Goal: Find specific fact: Find contact information

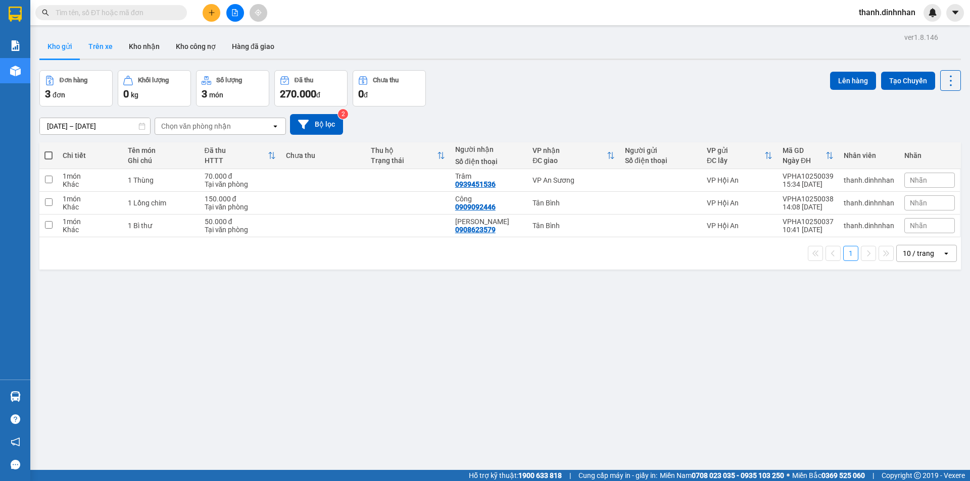
click at [103, 51] on button "Trên xe" at bounding box center [100, 46] width 40 height 24
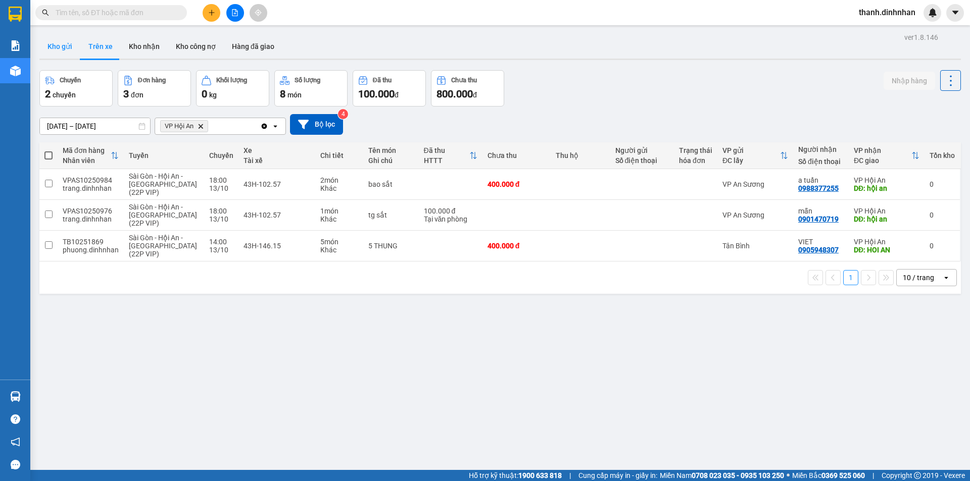
click at [72, 42] on button "Kho gửi" at bounding box center [59, 46] width 41 height 24
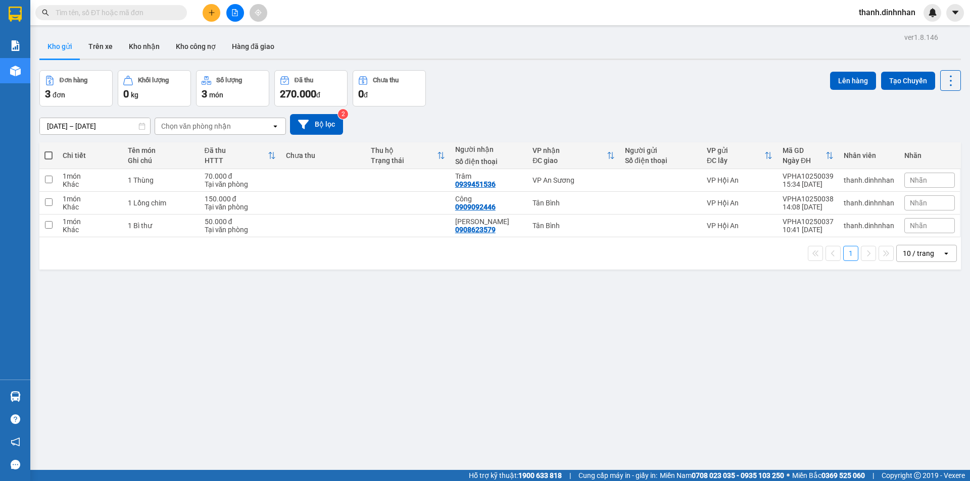
click at [222, 314] on div "ver 1.8.146 Kho gửi Trên xe Kho nhận Kho công nợ Hàng đã giao Đơn hàng 3 đơn Kh…" at bounding box center [499, 270] width 929 height 481
click at [103, 50] on button "Trên xe" at bounding box center [100, 46] width 40 height 24
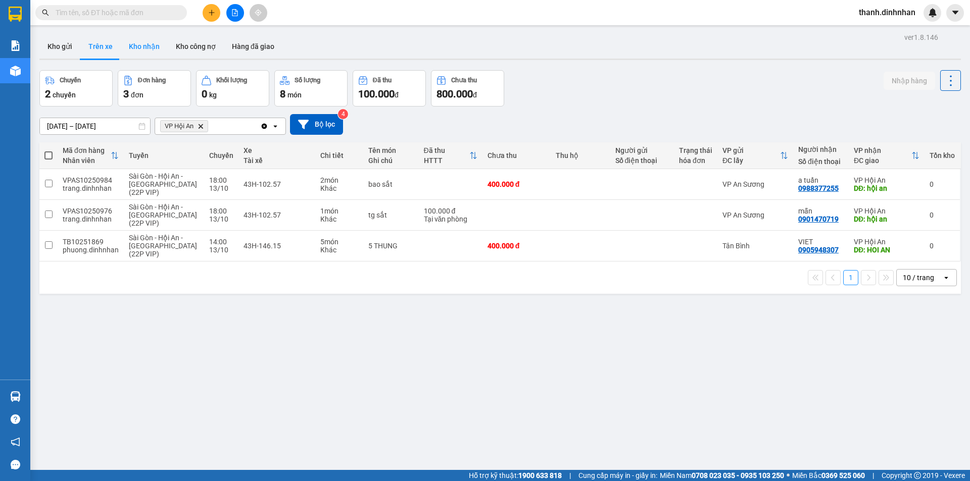
click at [149, 49] on button "Kho nhận" at bounding box center [144, 46] width 47 height 24
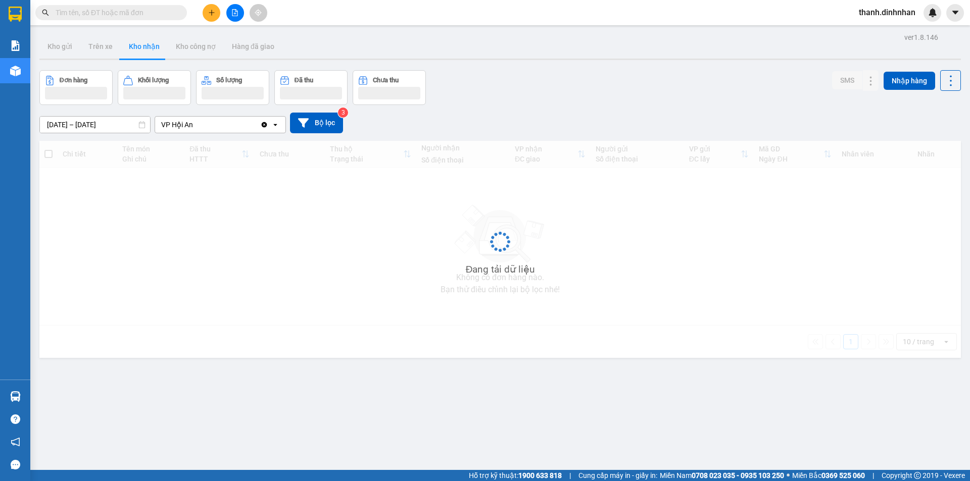
type input "[DATE] – [DATE]"
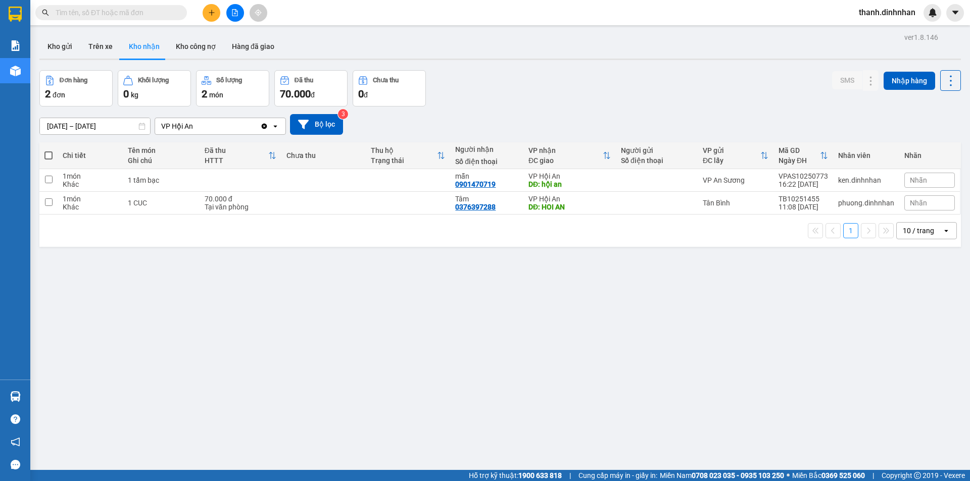
click at [149, 49] on button "Kho nhận" at bounding box center [144, 46] width 47 height 24
click at [867, 203] on icon at bounding box center [870, 203] width 7 height 7
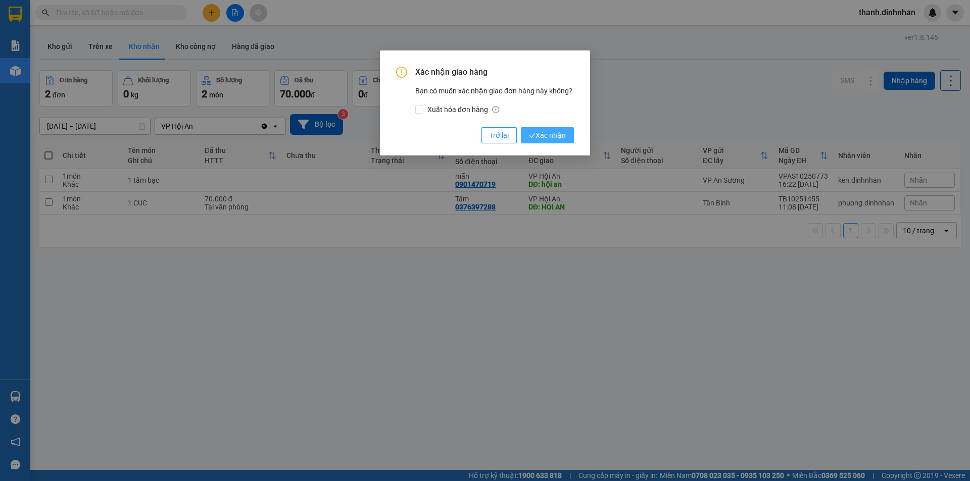
click at [550, 138] on span "Xác nhận" at bounding box center [547, 135] width 37 height 11
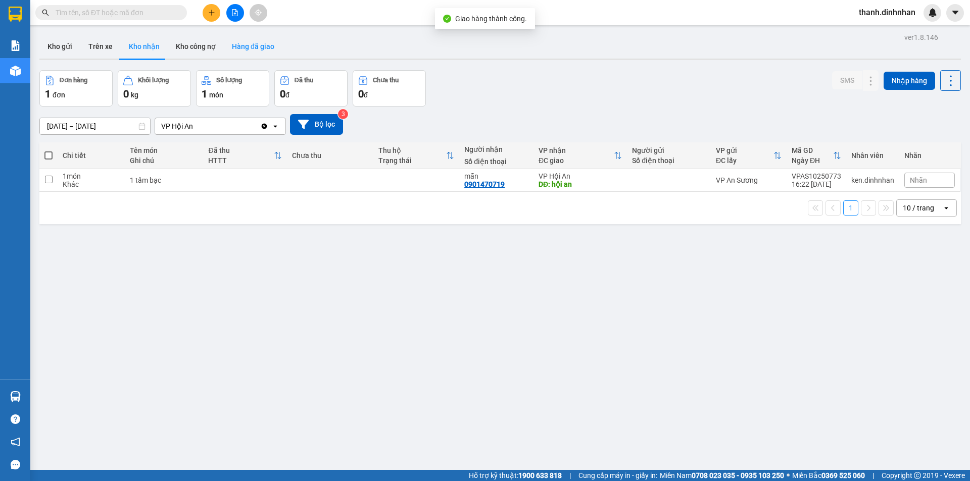
click at [251, 40] on button "Hàng đã giao" at bounding box center [253, 46] width 59 height 24
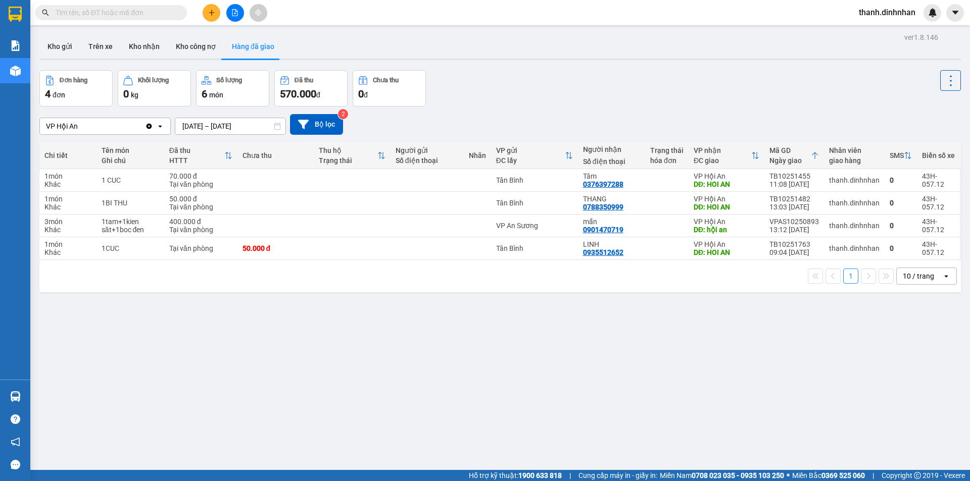
click at [230, 362] on div "ver 1.8.146 Kho gửi Trên xe Kho nhận Kho công nợ Hàng đã giao Đơn hàng 4 đơn Kh…" at bounding box center [499, 270] width 929 height 481
drag, startPoint x: 189, startPoint y: 336, endPoint x: 228, endPoint y: 319, distance: 42.1
click at [189, 335] on div "ver 1.8.146 Kho gửi Trên xe Kho nhận Kho công nợ Hàng đã giao Đơn hàng 4 đơn Kh…" at bounding box center [499, 270] width 929 height 481
click at [64, 53] on button "Kho gửi" at bounding box center [59, 46] width 41 height 24
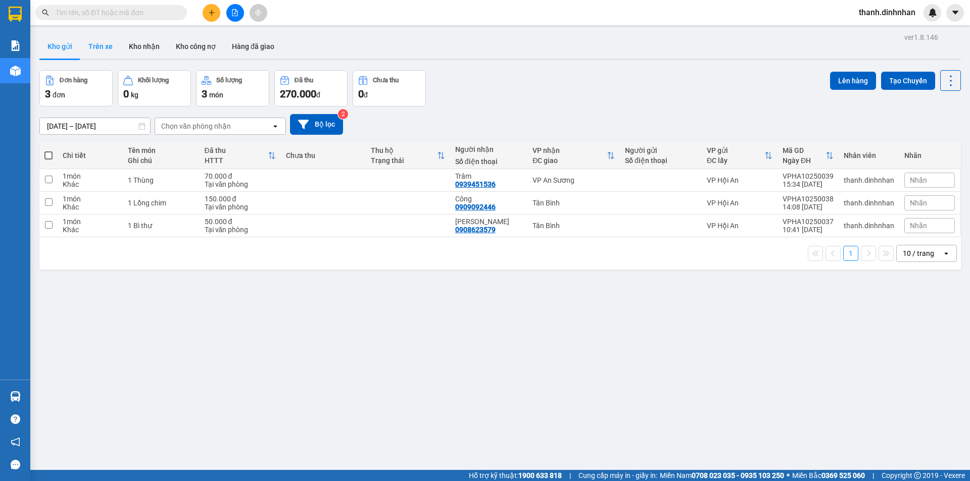
click at [94, 53] on button "Trên xe" at bounding box center [100, 46] width 40 height 24
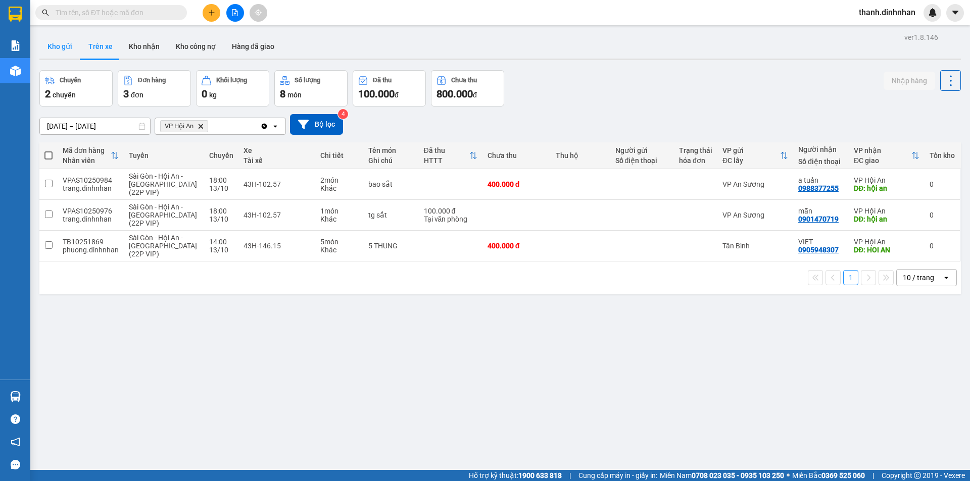
click at [69, 51] on button "Kho gửi" at bounding box center [59, 46] width 41 height 24
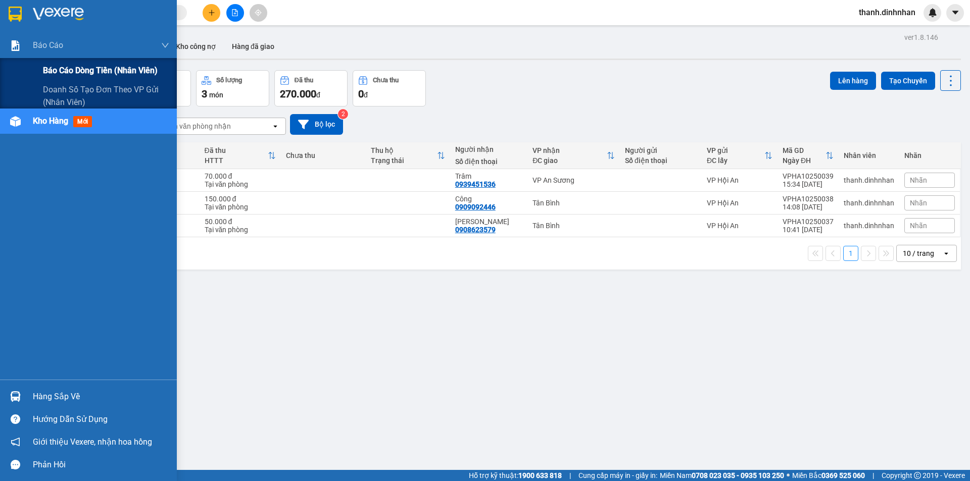
click at [48, 66] on span "Báo cáo dòng tiền (nhân viên)" at bounding box center [100, 70] width 115 height 13
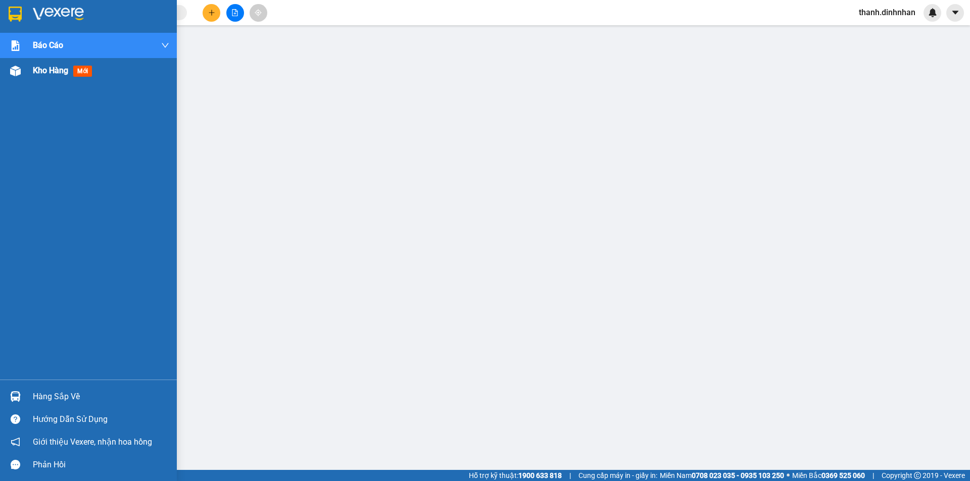
click at [40, 69] on span "Kho hàng" at bounding box center [50, 71] width 35 height 10
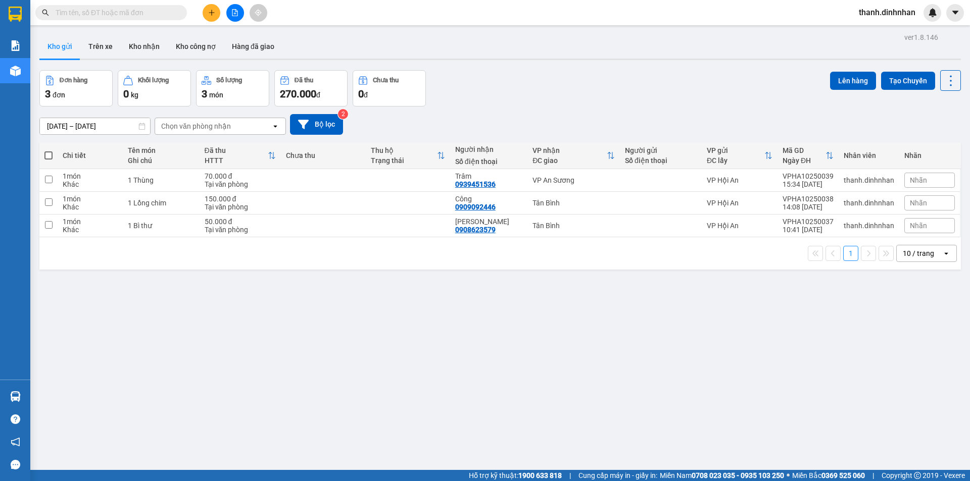
click at [62, 50] on button "Kho gửi" at bounding box center [59, 46] width 41 height 24
click at [479, 206] on div "0909092446" at bounding box center [475, 207] width 40 height 8
copy div "0909092446"
click at [471, 186] on div "0939451536" at bounding box center [475, 184] width 40 height 8
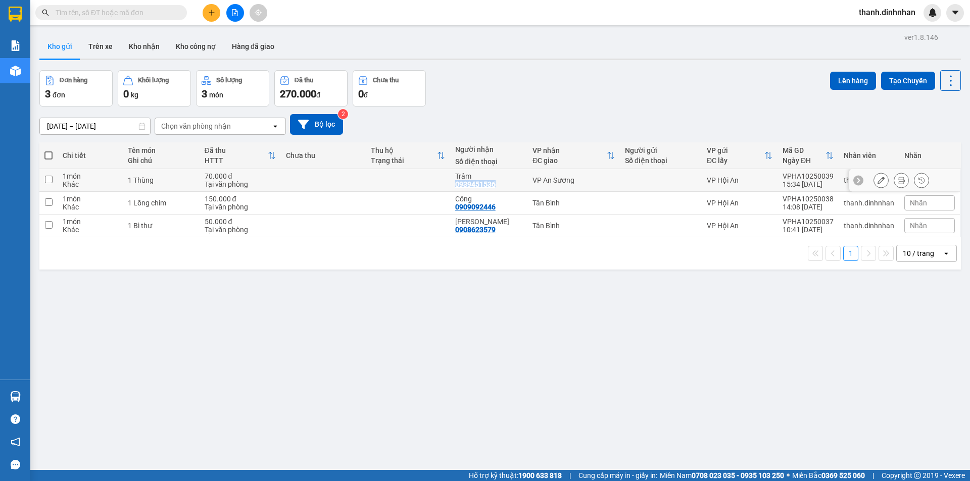
click at [471, 186] on div "0939451536" at bounding box center [475, 184] width 40 height 8
copy div "0939451536"
